Goal: Task Accomplishment & Management: Complete application form

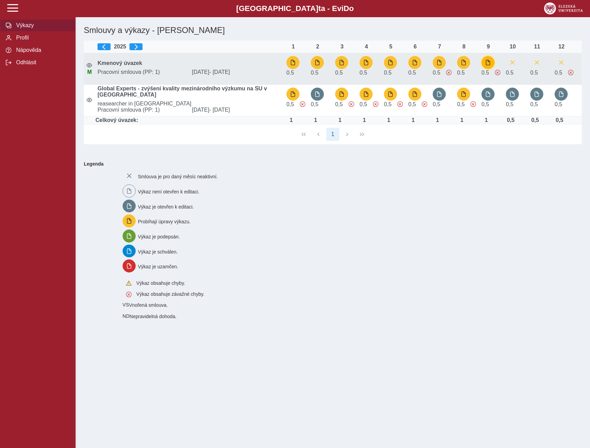
click at [487, 61] on span "button" at bounding box center [487, 62] width 5 height 5
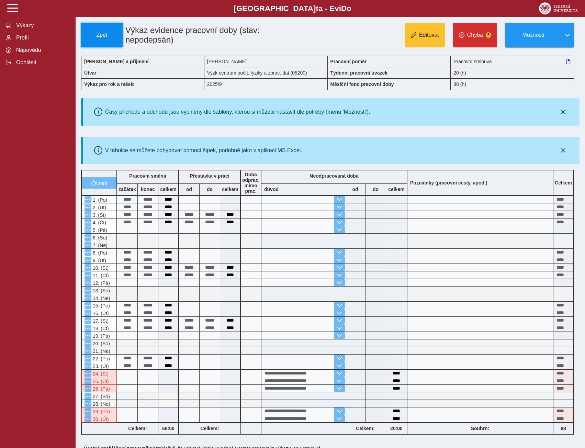
click at [108, 34] on span "Zpět" at bounding box center [101, 35] width 35 height 6
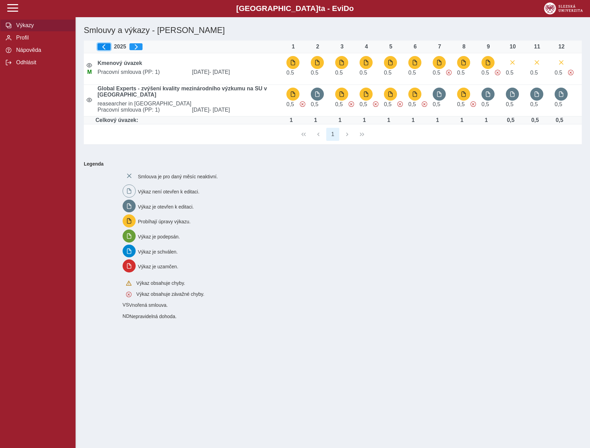
click at [105, 46] on span "button" at bounding box center [103, 46] width 5 height 5
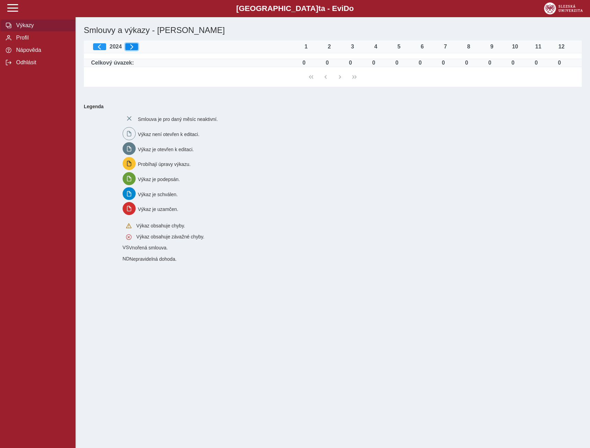
click at [137, 47] on button "button" at bounding box center [131, 46] width 13 height 7
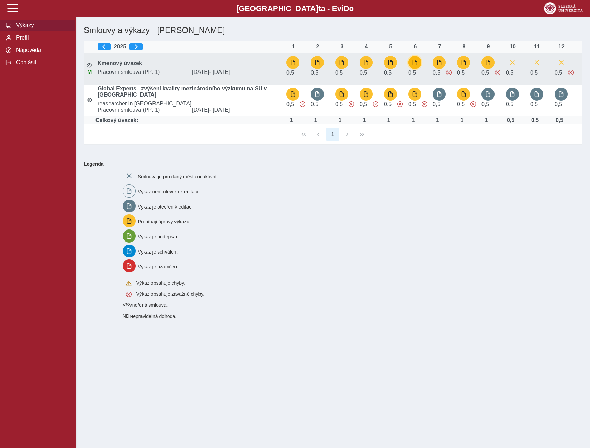
click at [415, 65] on span "button" at bounding box center [414, 62] width 5 height 5
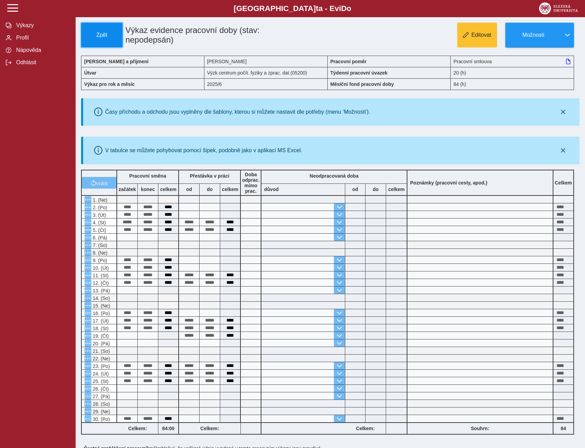
click at [105, 31] on button "Zpět" at bounding box center [102, 35] width 42 height 25
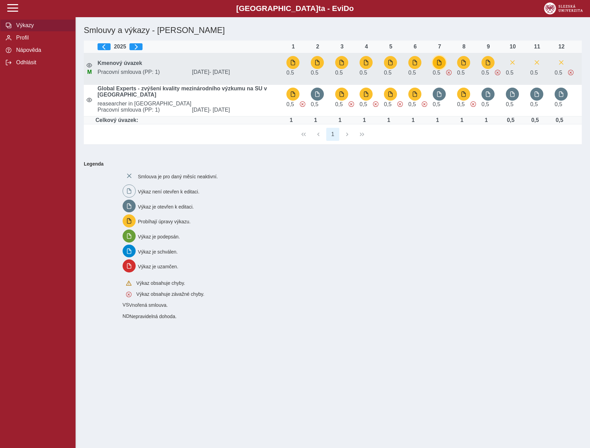
click at [438, 64] on span "button" at bounding box center [439, 62] width 5 height 5
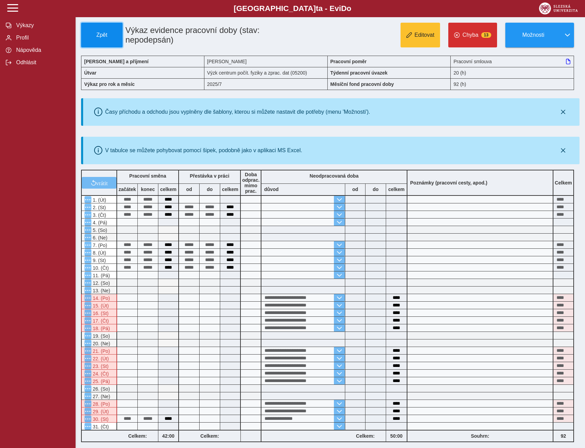
click at [98, 31] on button "Zpět" at bounding box center [102, 35] width 42 height 25
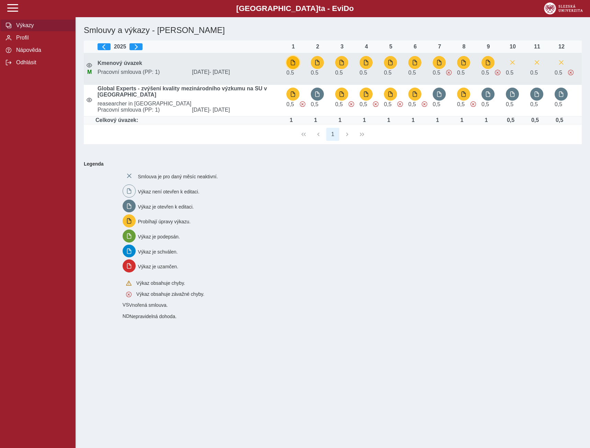
click at [296, 64] on button "button" at bounding box center [292, 62] width 13 height 13
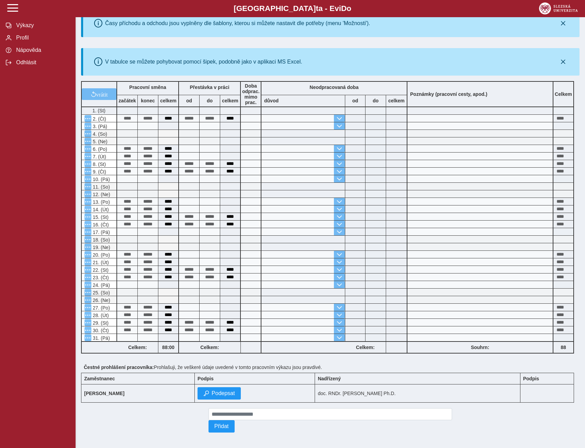
scroll to position [93, 0]
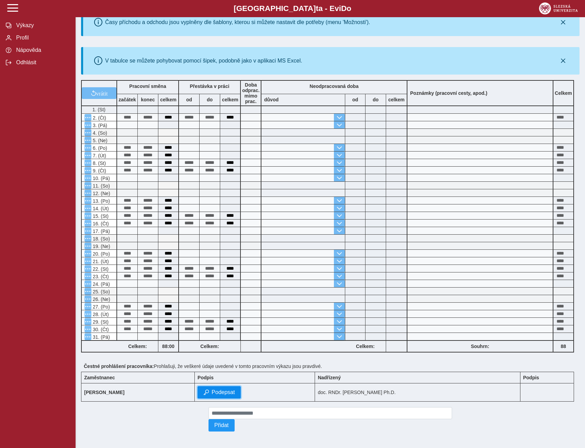
click at [213, 389] on span "Podepsat" at bounding box center [223, 392] width 23 height 6
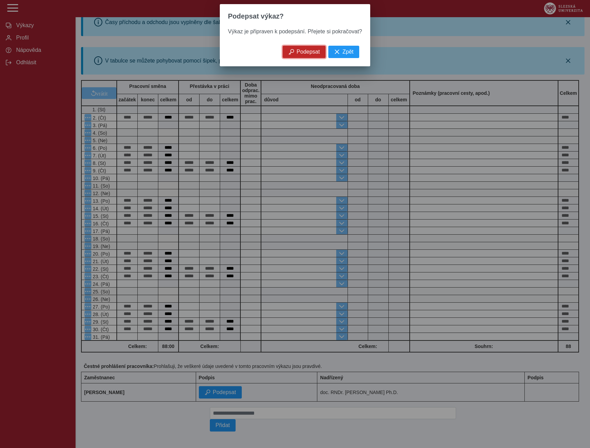
click at [305, 55] on span "Podepsat" at bounding box center [308, 52] width 23 height 6
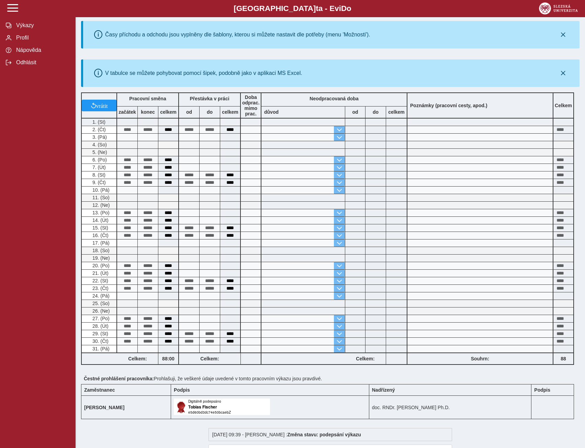
scroll to position [0, 0]
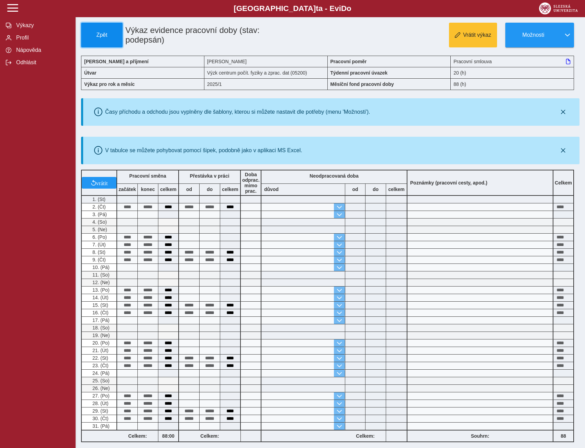
click at [99, 38] on span "Zpět" at bounding box center [101, 35] width 35 height 6
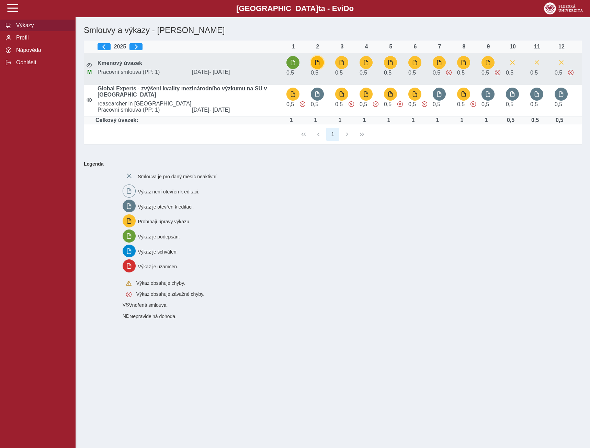
click at [316, 60] on span "button" at bounding box center [317, 62] width 5 height 5
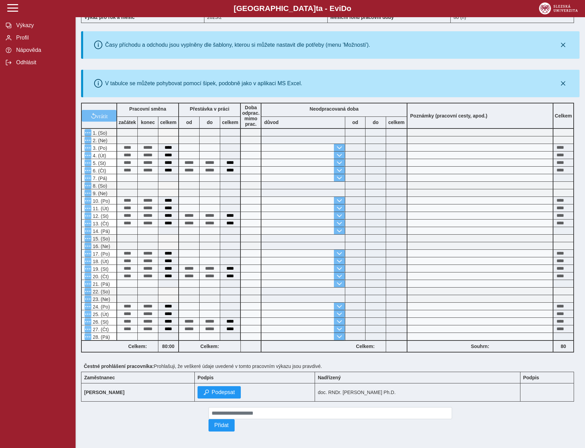
scroll to position [70, 0]
click at [203, 387] on button "Podepsat" at bounding box center [218, 392] width 43 height 12
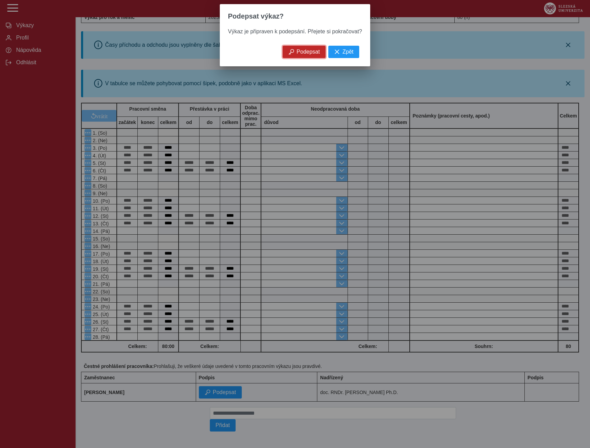
click at [301, 55] on span "Podepsat" at bounding box center [308, 52] width 23 height 6
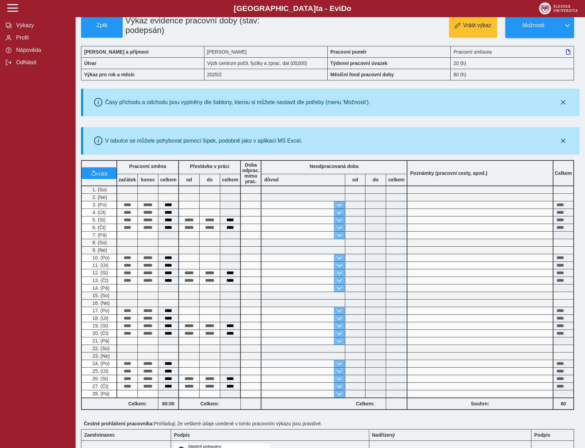
scroll to position [0, 0]
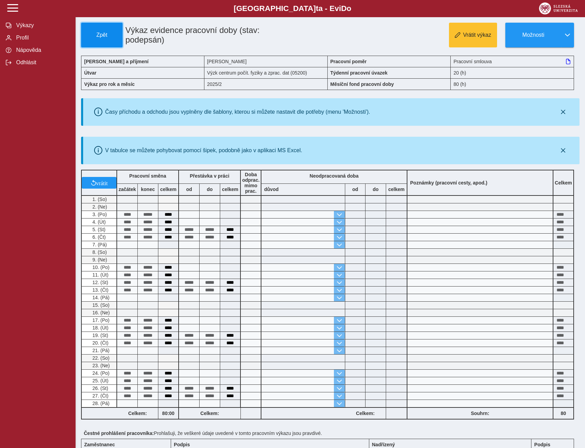
click at [100, 34] on span "Zpět" at bounding box center [101, 35] width 35 height 6
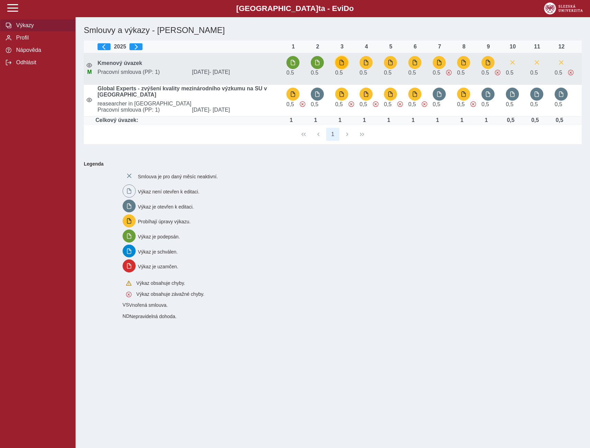
click at [343, 64] on span "button" at bounding box center [341, 62] width 5 height 5
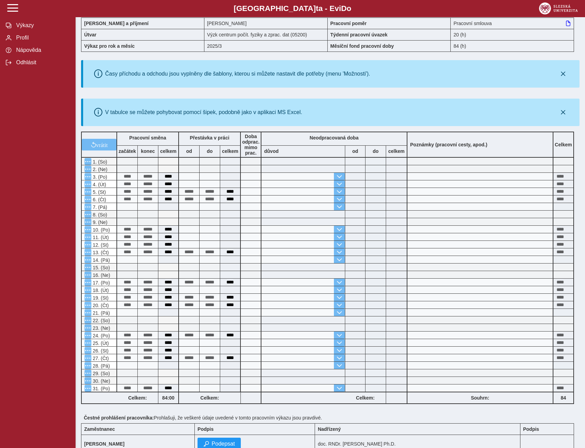
scroll to position [93, 0]
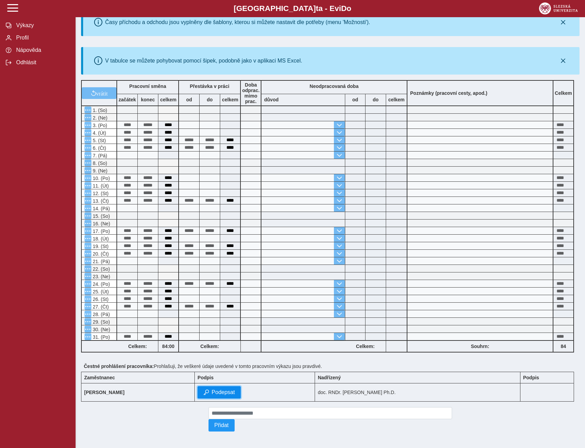
click at [216, 391] on span "Podepsat" at bounding box center [223, 392] width 23 height 6
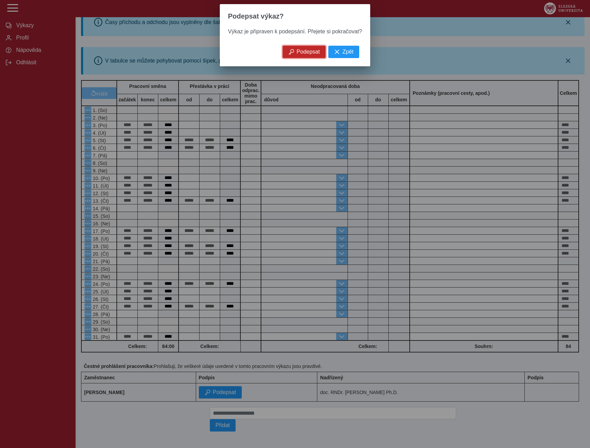
click at [308, 55] on span "Podepsat" at bounding box center [308, 52] width 23 height 6
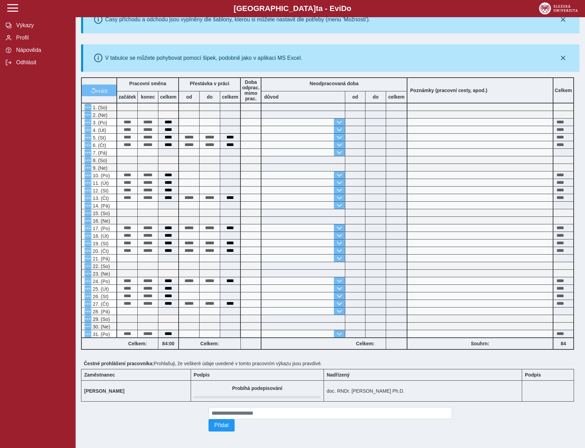
scroll to position [0, 0]
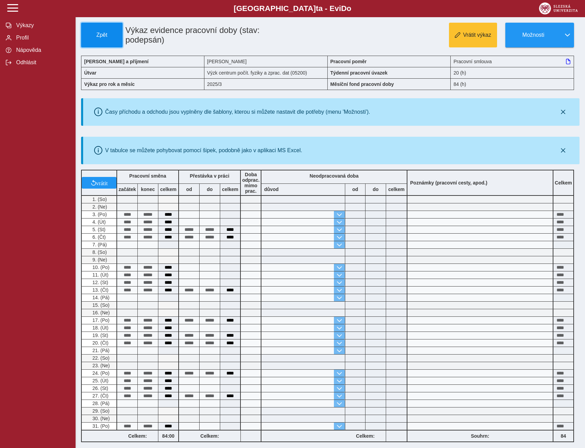
click at [93, 33] on span "Zpět" at bounding box center [101, 35] width 35 height 6
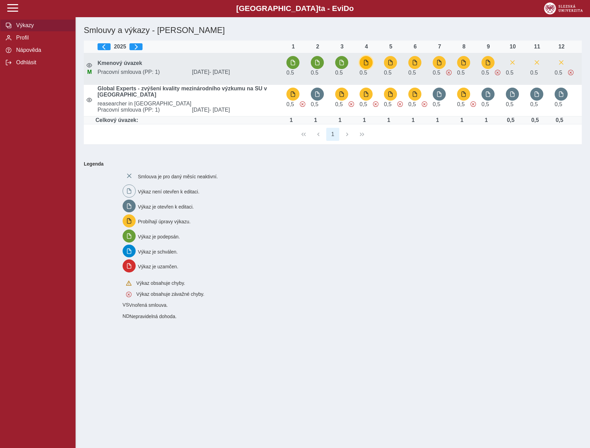
click at [367, 61] on span "button" at bounding box center [365, 62] width 5 height 5
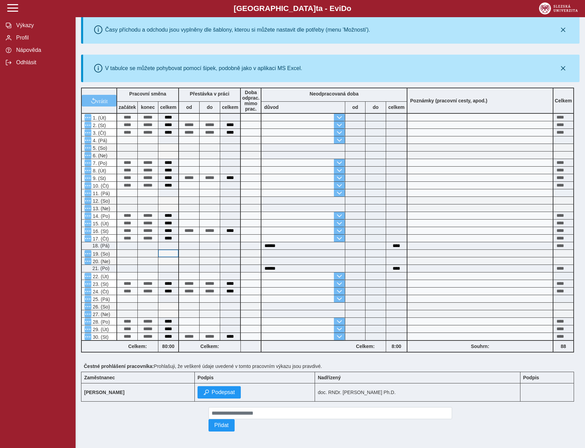
scroll to position [86, 0]
click at [212, 390] on span "Podepsat" at bounding box center [223, 392] width 23 height 6
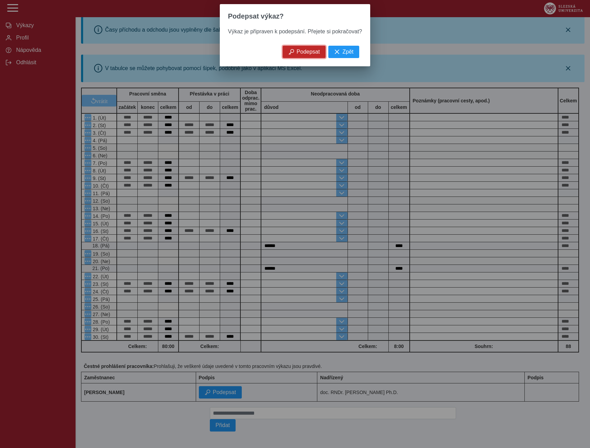
click at [297, 55] on span "Podepsat" at bounding box center [308, 52] width 23 height 6
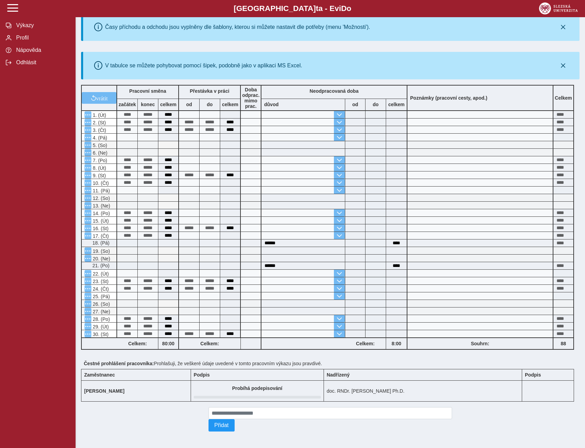
scroll to position [0, 0]
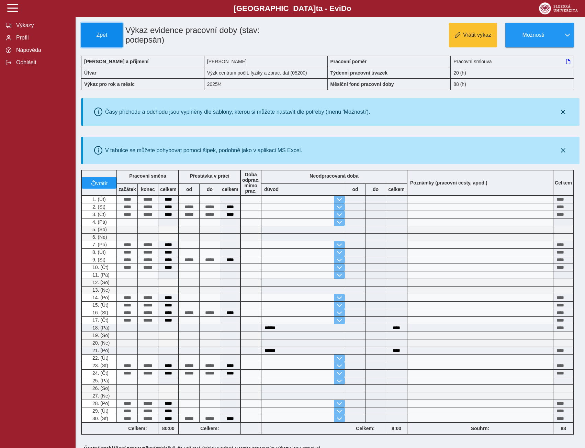
click at [95, 34] on span "Zpět" at bounding box center [101, 35] width 35 height 6
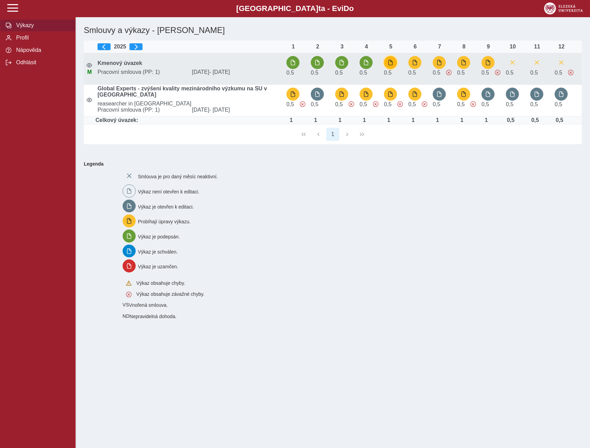
click at [392, 61] on span "button" at bounding box center [390, 62] width 5 height 5
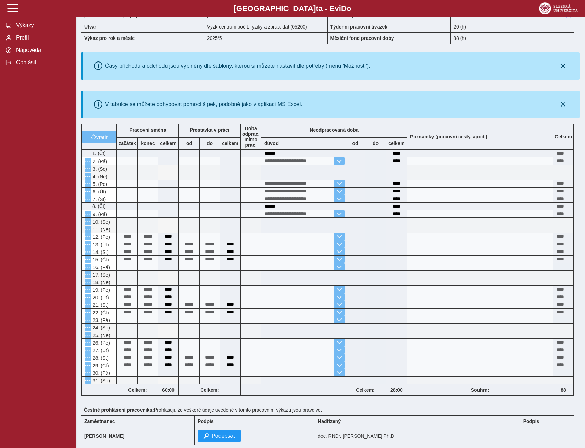
scroll to position [93, 0]
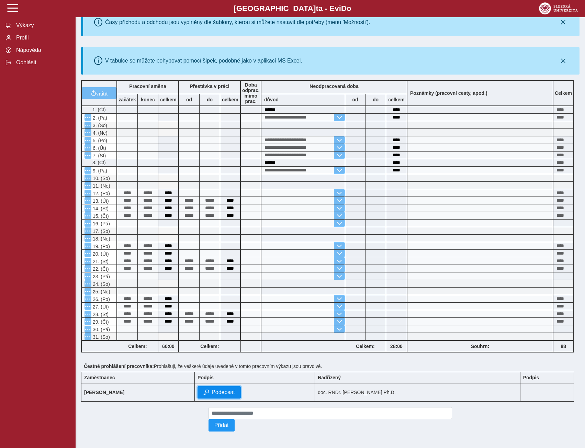
click at [203, 391] on button "Podepsat" at bounding box center [218, 392] width 43 height 12
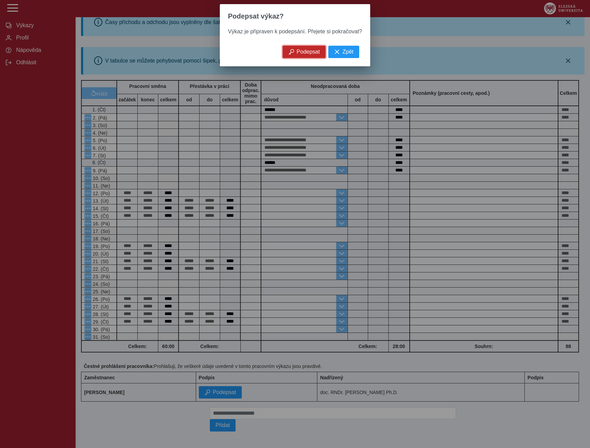
click at [301, 55] on span "Podepsat" at bounding box center [308, 52] width 23 height 6
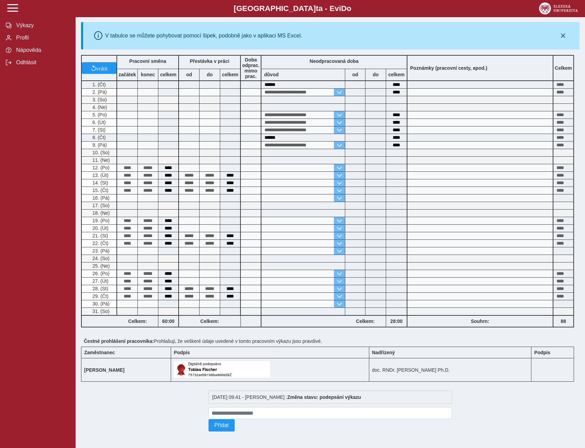
scroll to position [0, 0]
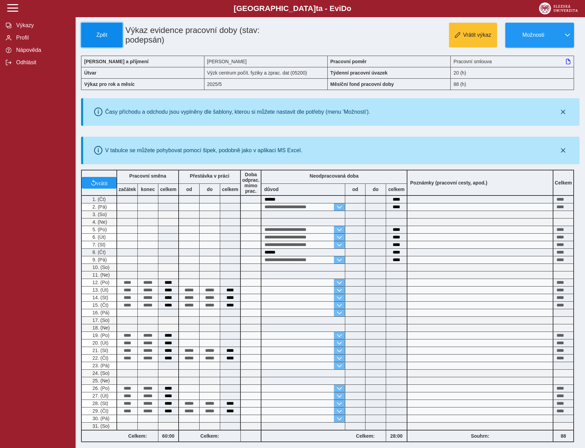
click at [105, 31] on button "Zpět" at bounding box center [102, 35] width 42 height 25
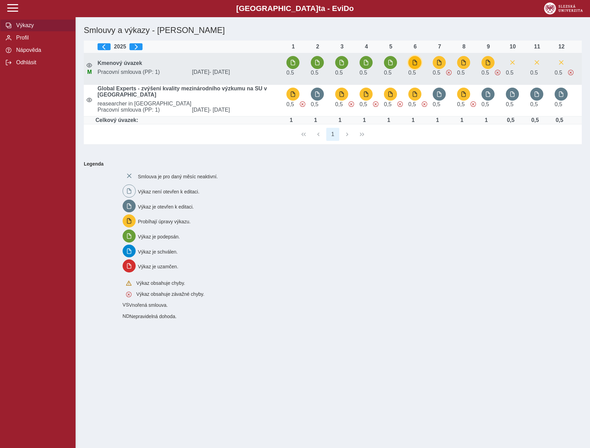
click at [415, 61] on span "button" at bounding box center [414, 62] width 5 height 5
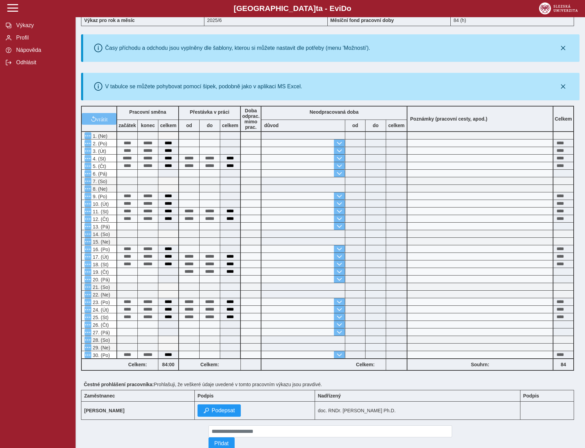
scroll to position [86, 0]
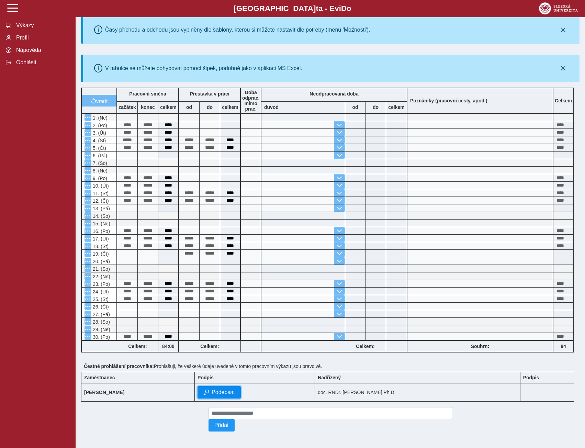
click at [218, 389] on span "Podepsat" at bounding box center [223, 392] width 23 height 6
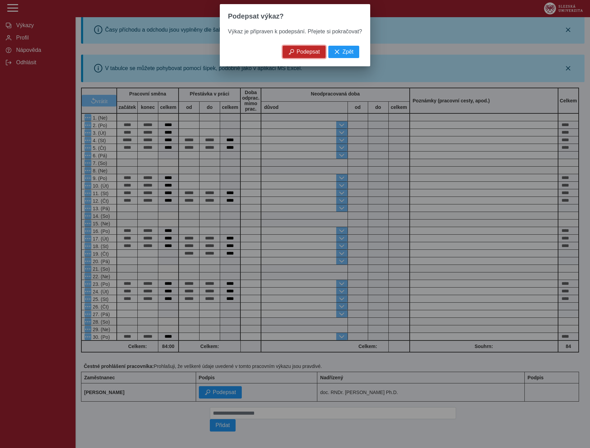
click at [308, 58] on button "Podepsat" at bounding box center [304, 52] width 43 height 12
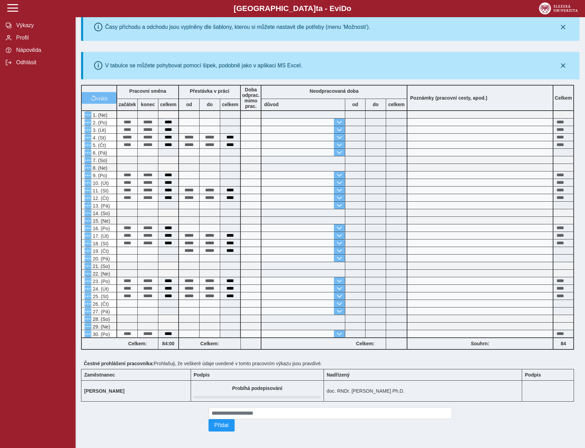
scroll to position [0, 0]
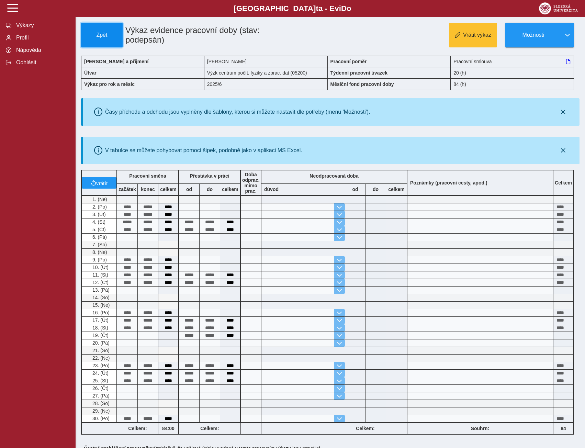
click at [94, 35] on span "Zpět" at bounding box center [101, 35] width 35 height 6
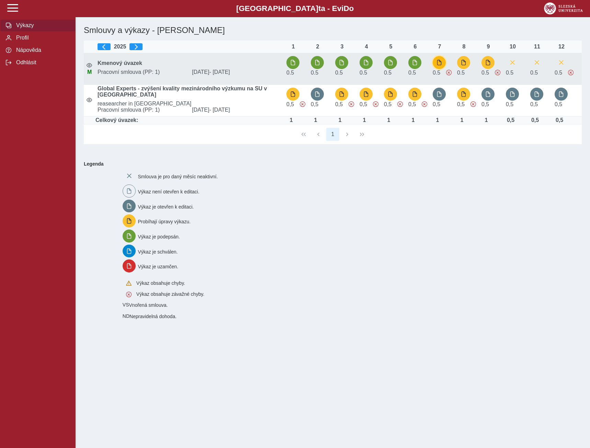
click at [438, 61] on span "button" at bounding box center [439, 62] width 5 height 5
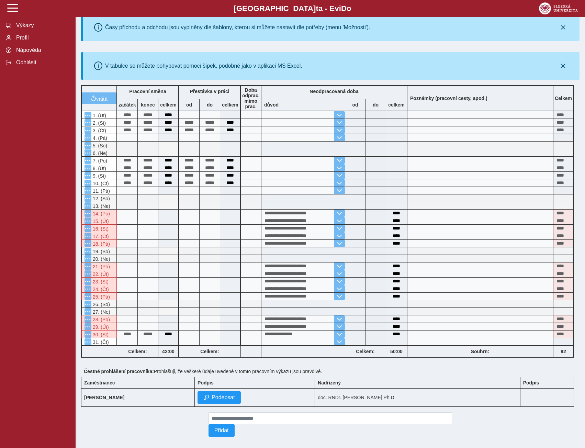
scroll to position [93, 0]
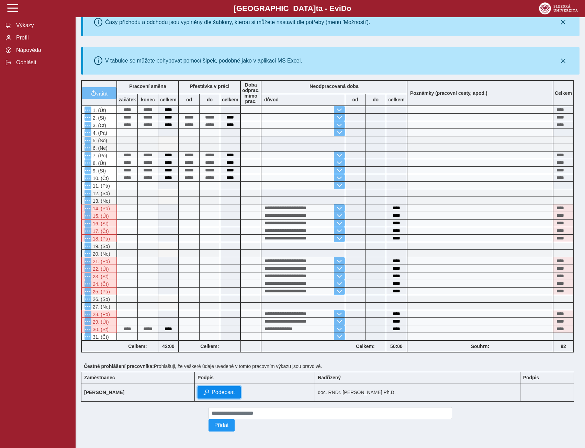
click at [215, 389] on span "Podepsat" at bounding box center [223, 392] width 23 height 6
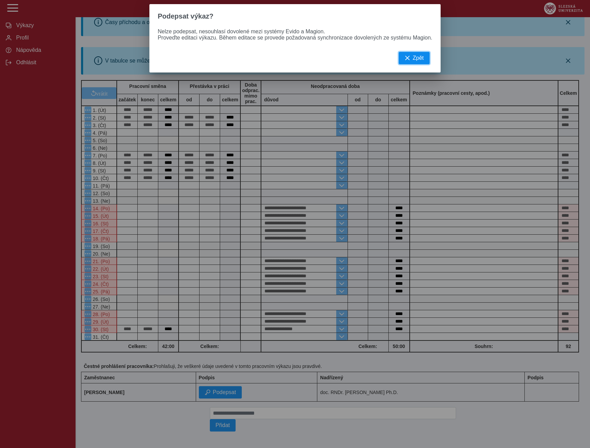
click at [407, 61] on span "button" at bounding box center [407, 57] width 5 height 5
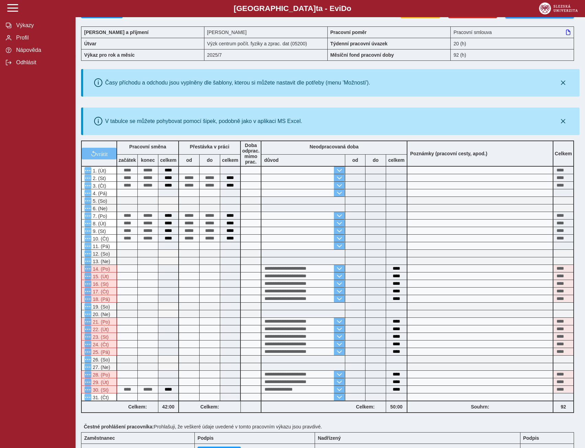
scroll to position [0, 0]
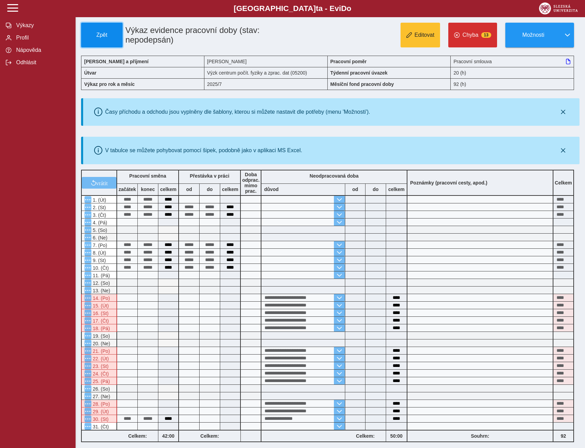
click at [107, 35] on span "Zpět" at bounding box center [101, 35] width 35 height 6
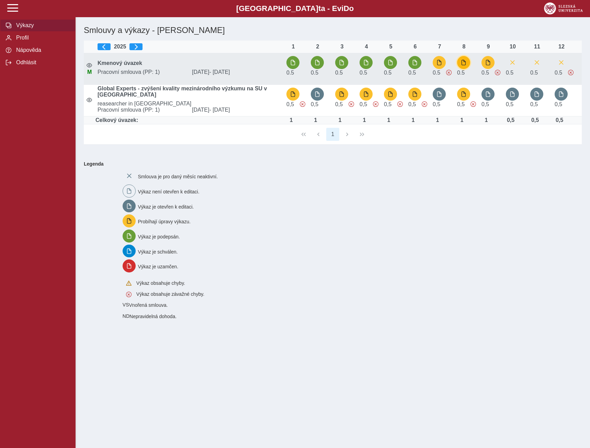
click at [465, 62] on span "button" at bounding box center [463, 62] width 5 height 5
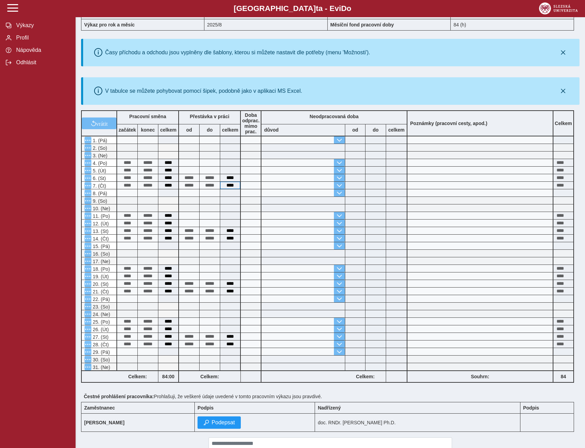
scroll to position [93, 0]
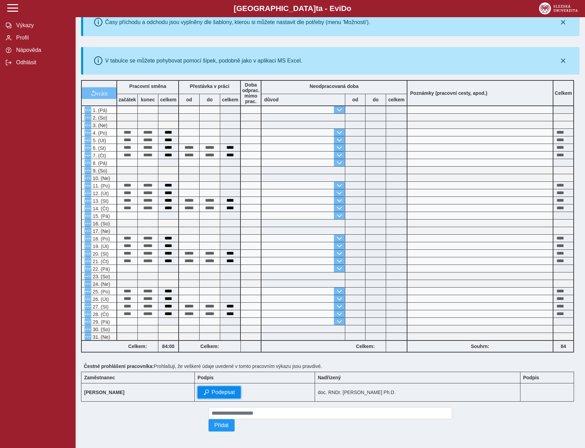
click at [212, 389] on span "Podepsat" at bounding box center [223, 392] width 23 height 6
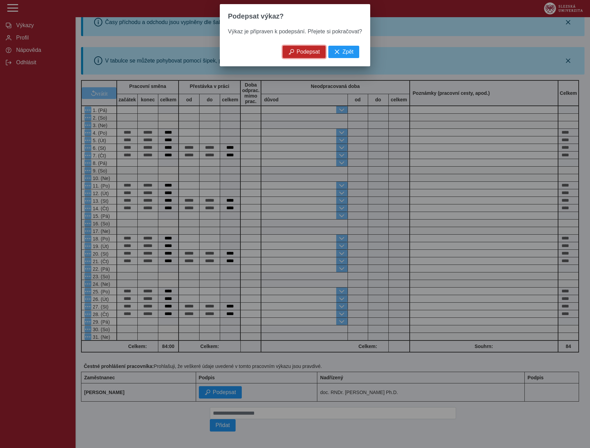
click at [308, 55] on span "Podepsat" at bounding box center [308, 52] width 23 height 6
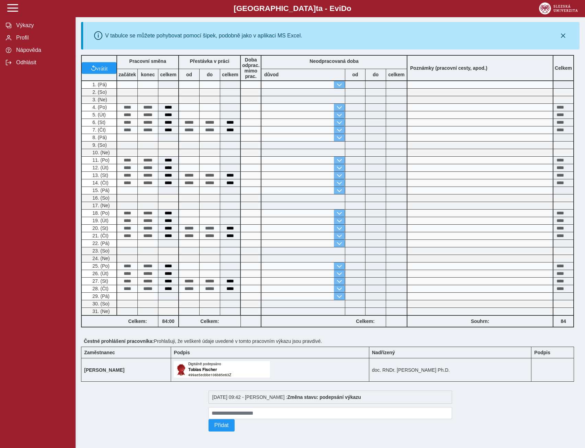
scroll to position [0, 0]
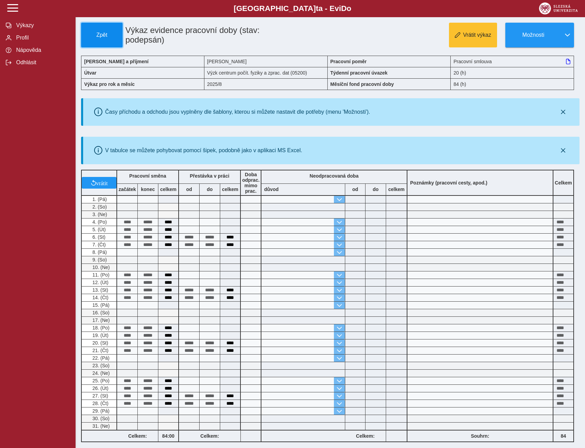
click at [99, 36] on span "Zpět" at bounding box center [101, 35] width 35 height 6
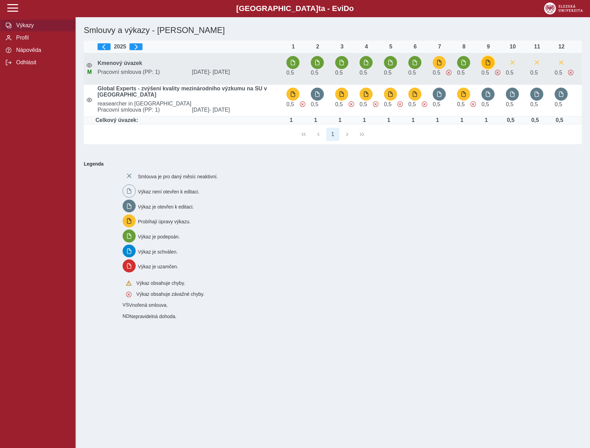
click at [485, 61] on span "button" at bounding box center [487, 62] width 5 height 5
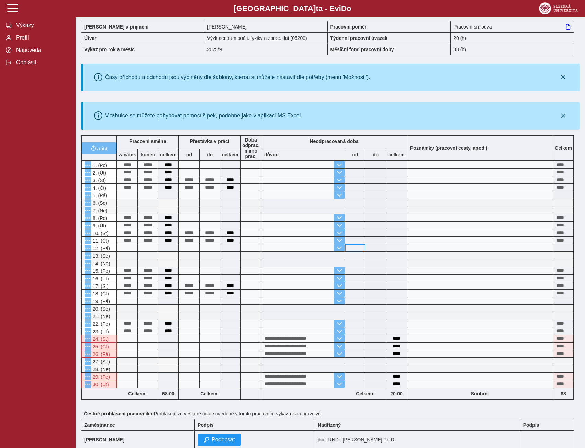
scroll to position [86, 0]
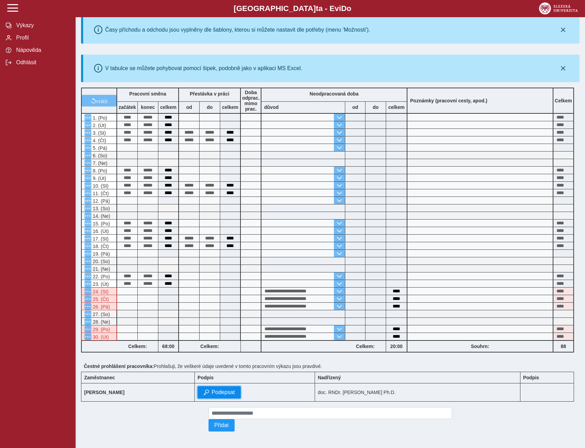
click at [212, 390] on span "Podepsat" at bounding box center [223, 392] width 23 height 6
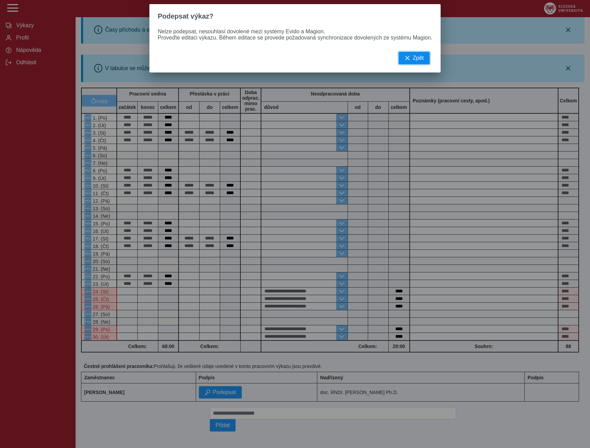
click at [409, 63] on button "Zpět" at bounding box center [414, 58] width 31 height 12
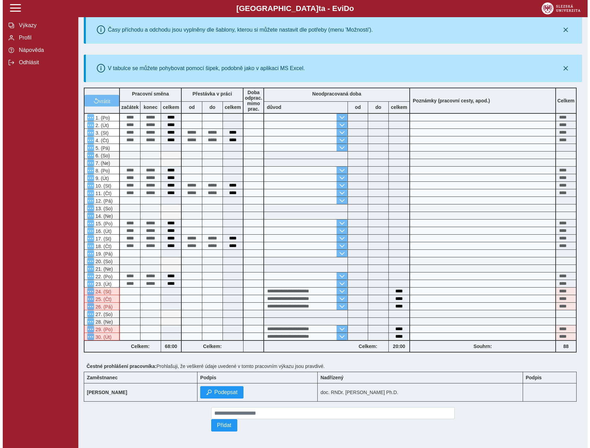
scroll to position [0, 0]
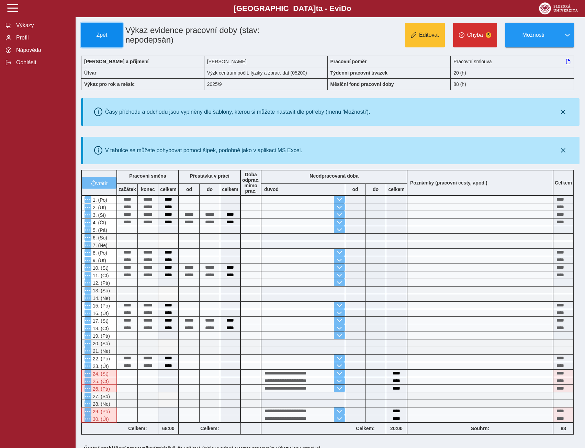
click at [113, 33] on span "Zpět" at bounding box center [101, 35] width 35 height 6
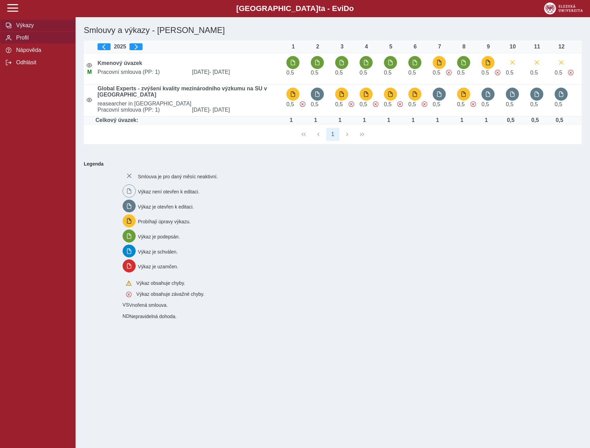
click at [23, 41] on span "Profil" at bounding box center [42, 38] width 56 height 6
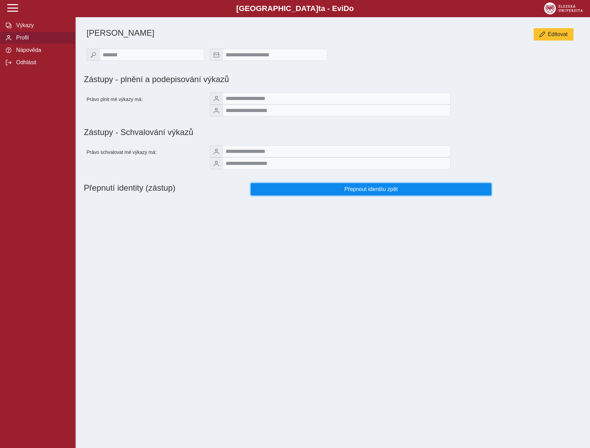
click at [372, 192] on span "Přepnout identitu zpět" at bounding box center [371, 189] width 229 height 6
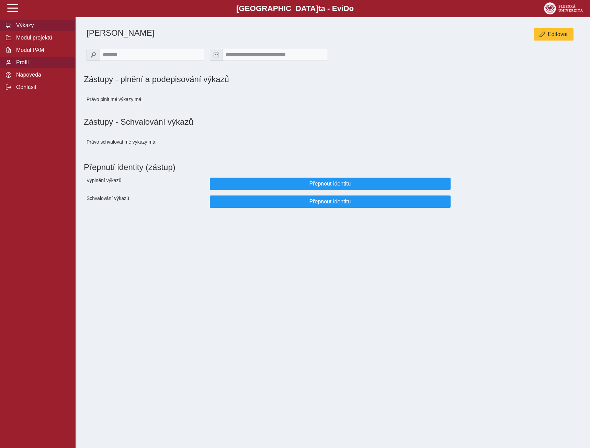
click at [21, 23] on span "Výkazy" at bounding box center [42, 25] width 56 height 6
